Goal: Information Seeking & Learning: Learn about a topic

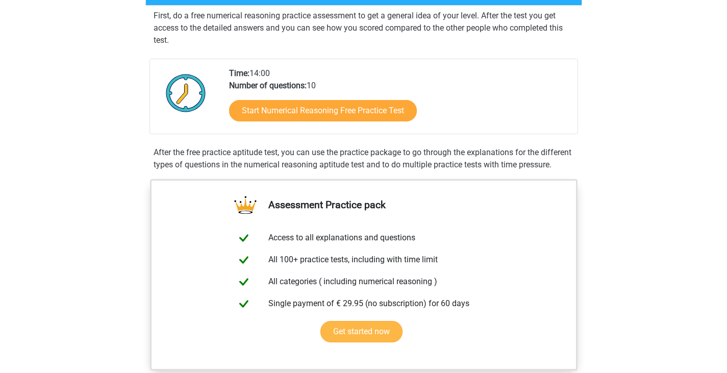
scroll to position [204, 0]
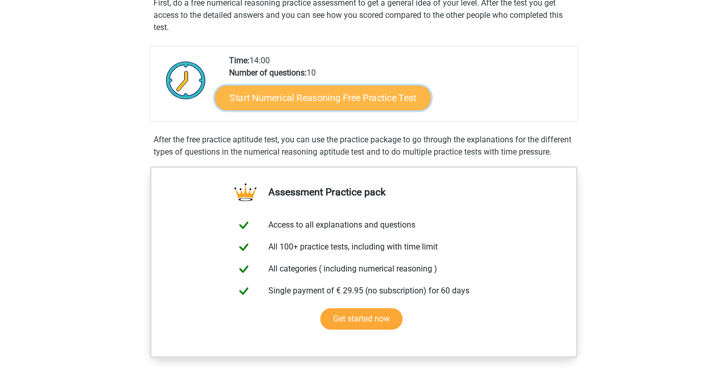
click at [341, 98] on link "Start Numerical Reasoning Free Practice Test" at bounding box center [323, 97] width 216 height 24
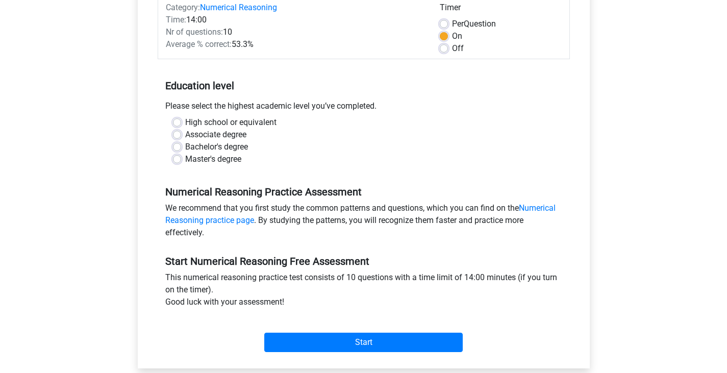
scroll to position [102, 0]
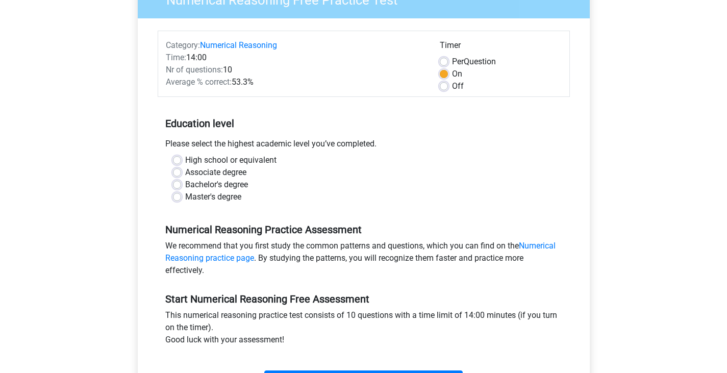
click at [185, 160] on label "High school or equivalent" at bounding box center [230, 160] width 91 height 12
click at [178, 160] on input "High school or equivalent" at bounding box center [177, 159] width 8 height 10
radio input "true"
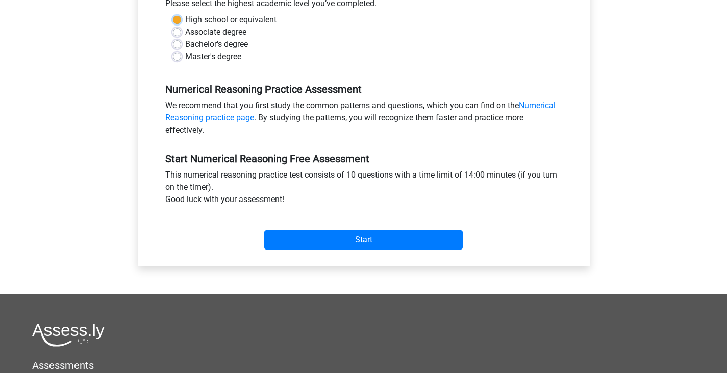
scroll to position [255, 0]
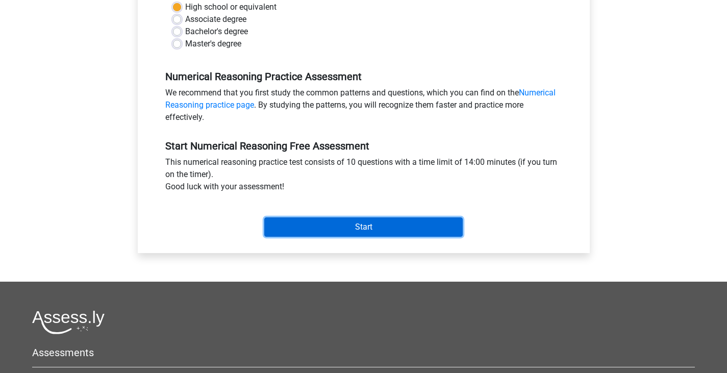
click at [368, 230] on input "Start" at bounding box center [363, 226] width 198 height 19
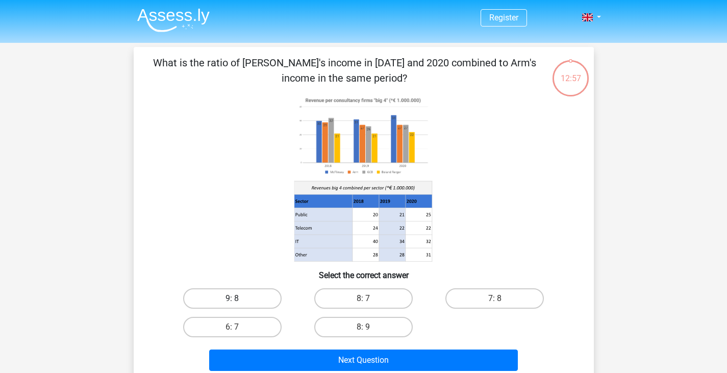
click at [240, 293] on label "9: 8" at bounding box center [232, 298] width 98 height 20
click at [239, 298] on input "9: 8" at bounding box center [235, 301] width 7 height 7
radio input "true"
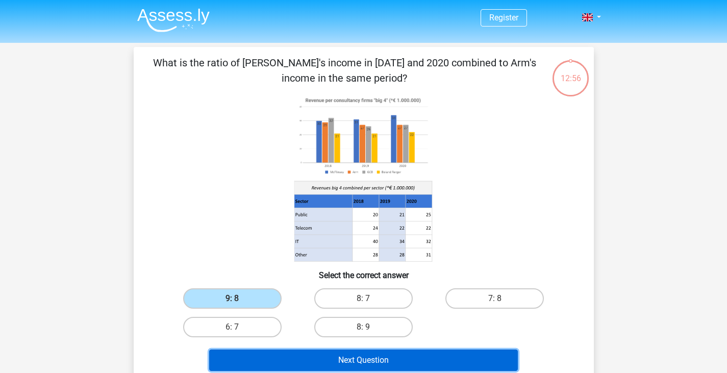
click at [379, 364] on button "Next Question" at bounding box center [363, 359] width 309 height 21
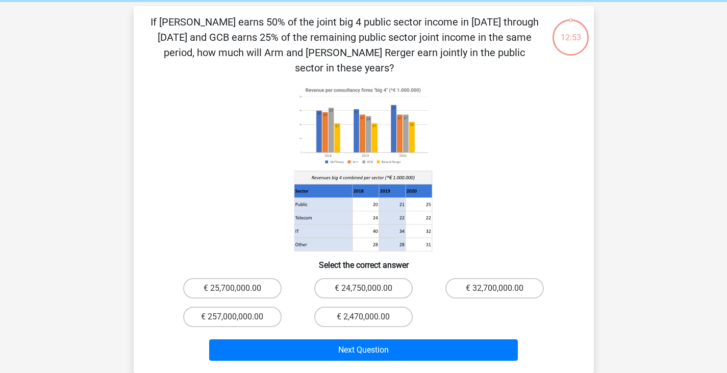
scroll to position [47, 0]
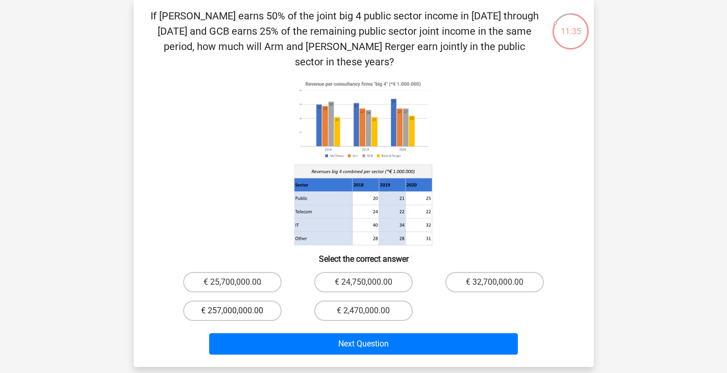
click at [241, 300] on label "€ 257,000,000.00" at bounding box center [232, 310] width 98 height 20
click at [239, 311] on input "€ 257,000,000.00" at bounding box center [235, 314] width 7 height 7
radio input "true"
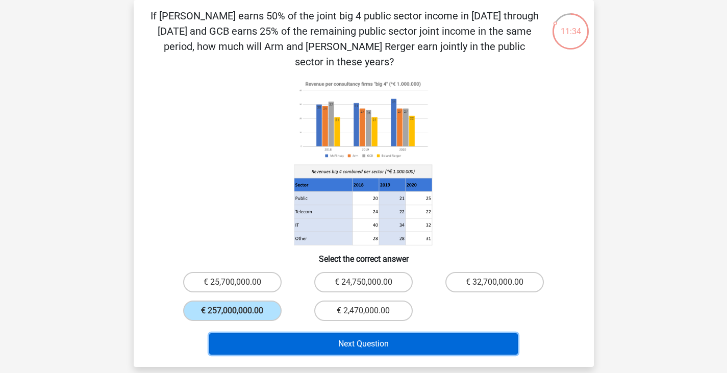
click at [366, 333] on button "Next Question" at bounding box center [363, 343] width 309 height 21
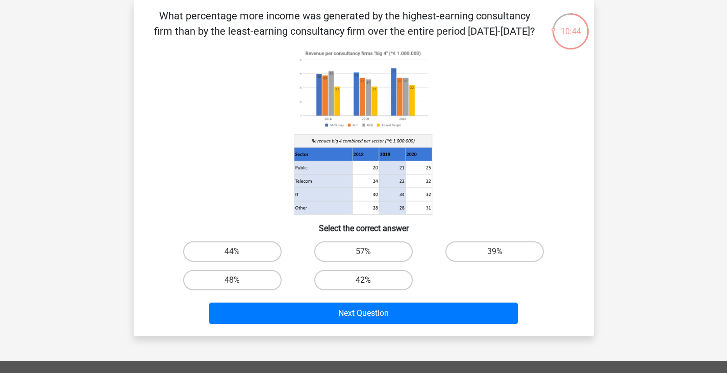
click at [369, 278] on label "42%" at bounding box center [363, 280] width 98 height 20
click at [369, 280] on input "42%" at bounding box center [366, 283] width 7 height 7
radio input "true"
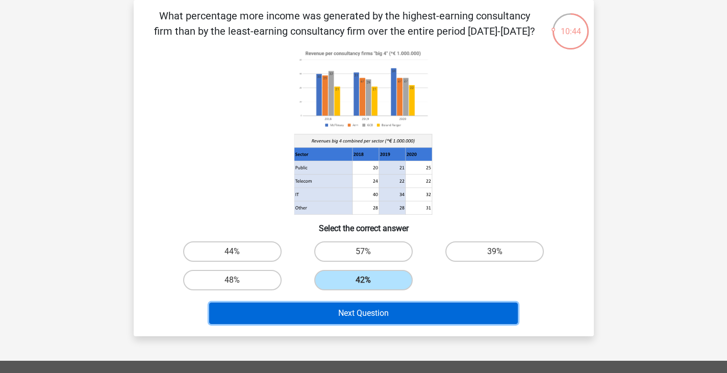
click at [368, 306] on button "Next Question" at bounding box center [363, 312] width 309 height 21
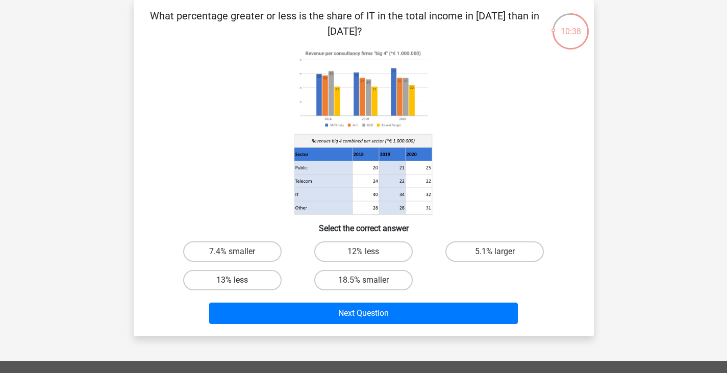
click at [249, 282] on label "13% less" at bounding box center [232, 280] width 98 height 20
click at [239, 282] on input "13% less" at bounding box center [235, 283] width 7 height 7
radio input "true"
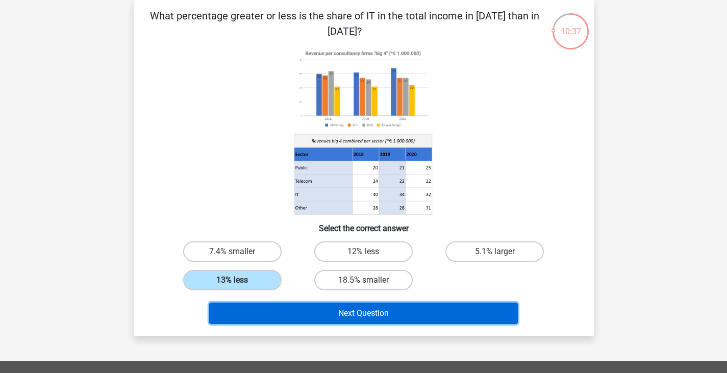
click at [334, 312] on button "Next Question" at bounding box center [363, 312] width 309 height 21
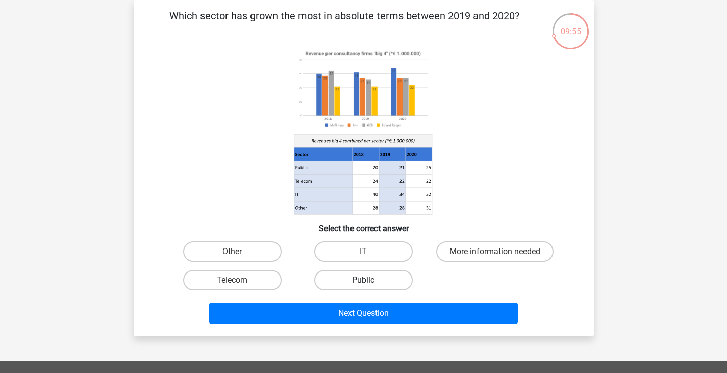
click at [347, 276] on label "Public" at bounding box center [363, 280] width 98 height 20
click at [363, 280] on input "Public" at bounding box center [366, 283] width 7 height 7
radio input "true"
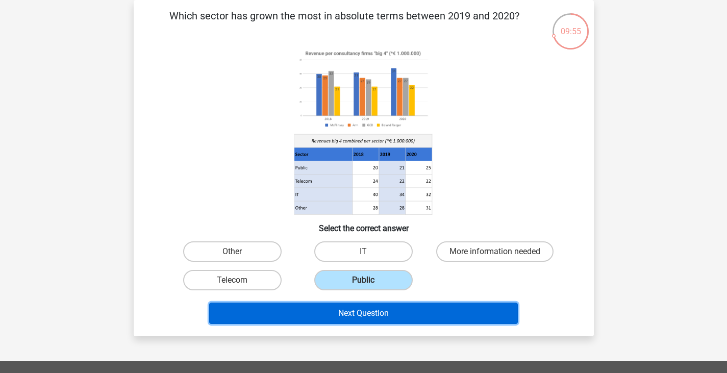
click at [330, 309] on button "Next Question" at bounding box center [363, 312] width 309 height 21
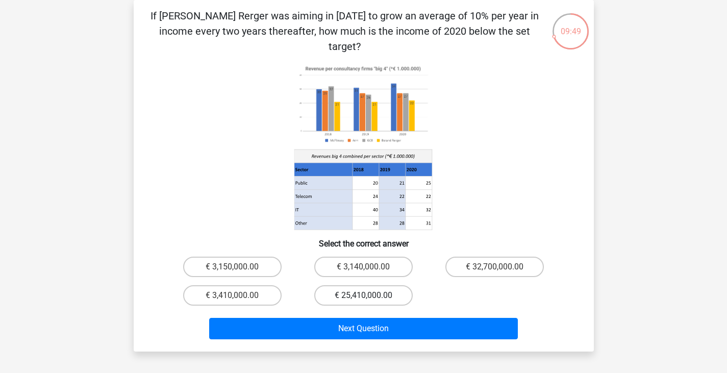
click at [355, 285] on label "€ 25,410,000.00" at bounding box center [363, 295] width 98 height 20
click at [363, 295] on input "€ 25,410,000.00" at bounding box center [366, 298] width 7 height 7
radio input "true"
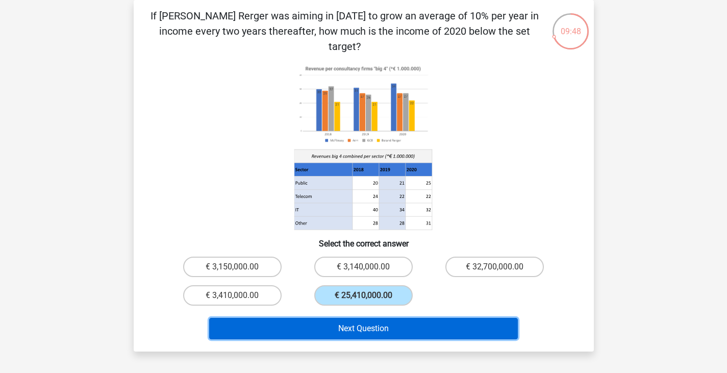
click at [345, 318] on button "Next Question" at bounding box center [363, 328] width 309 height 21
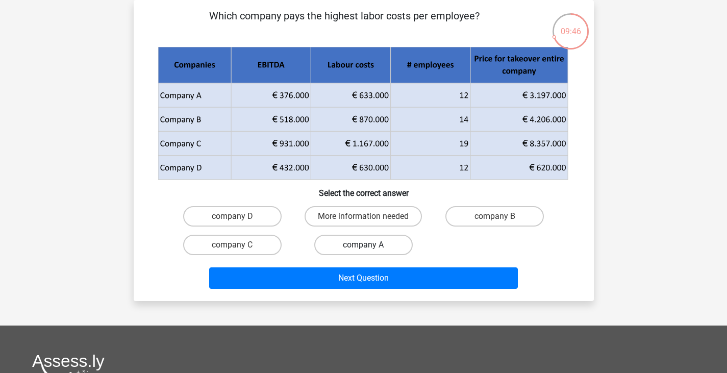
click at [357, 248] on label "company A" at bounding box center [363, 245] width 98 height 20
click at [363, 248] on input "company A" at bounding box center [366, 248] width 7 height 7
radio input "true"
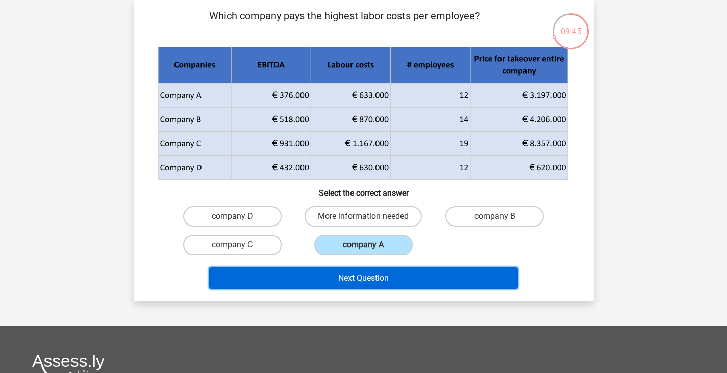
click at [346, 279] on button "Next Question" at bounding box center [363, 277] width 309 height 21
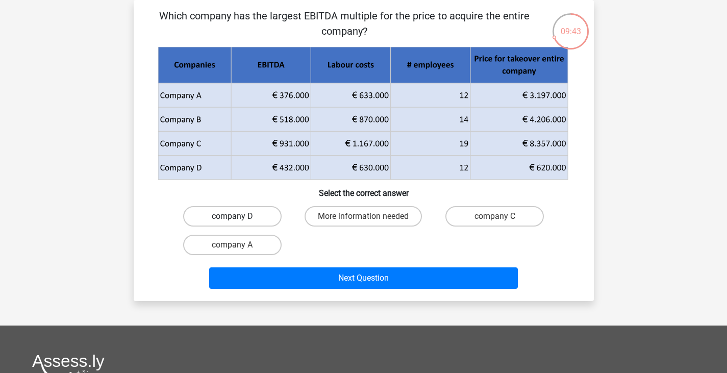
click at [236, 213] on label "company D" at bounding box center [232, 216] width 98 height 20
click at [236, 216] on input "company D" at bounding box center [235, 219] width 7 height 7
radio input "true"
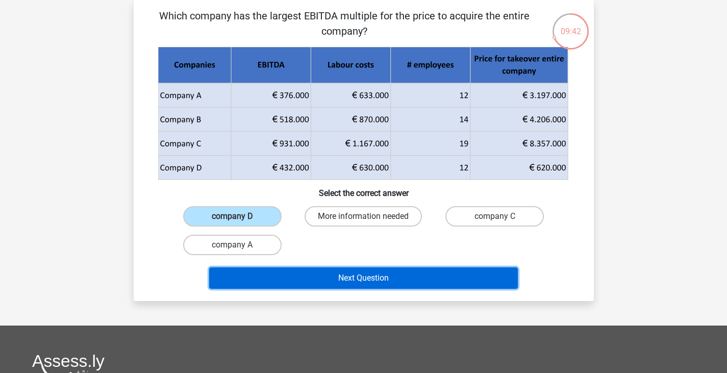
click at [321, 277] on button "Next Question" at bounding box center [363, 277] width 309 height 21
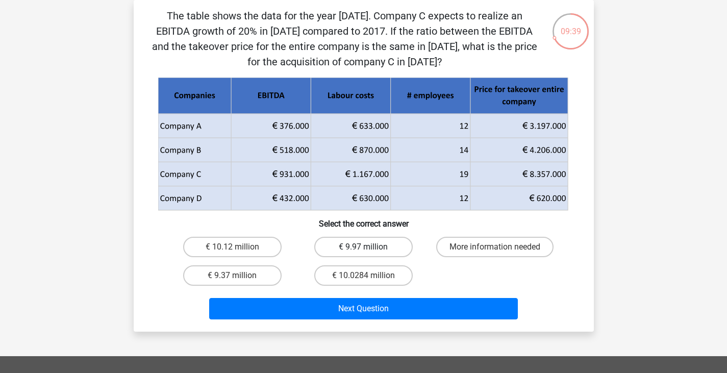
click at [381, 243] on label "€ 9.97 million" at bounding box center [363, 247] width 98 height 20
click at [370, 247] on input "€ 9.97 million" at bounding box center [366, 250] width 7 height 7
radio input "true"
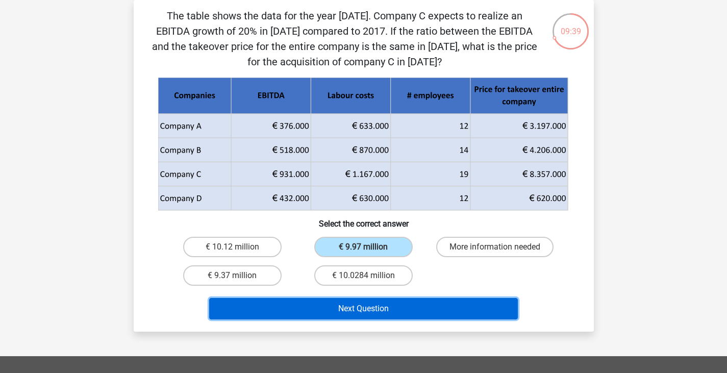
click at [379, 309] on button "Next Question" at bounding box center [363, 308] width 309 height 21
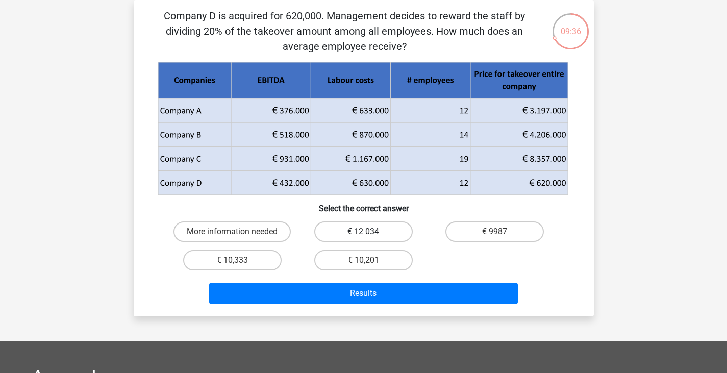
click at [383, 237] on label "€ 12 034" at bounding box center [363, 231] width 98 height 20
click at [370, 237] on input "€ 12 034" at bounding box center [366, 235] width 7 height 7
radio input "true"
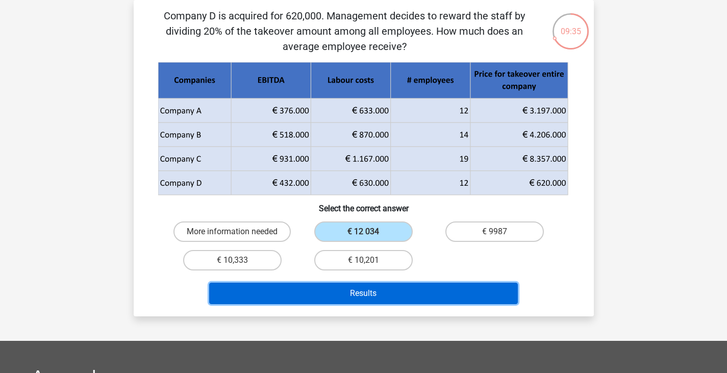
click at [380, 292] on button "Results" at bounding box center [363, 293] width 309 height 21
